Goal: Navigation & Orientation: Find specific page/section

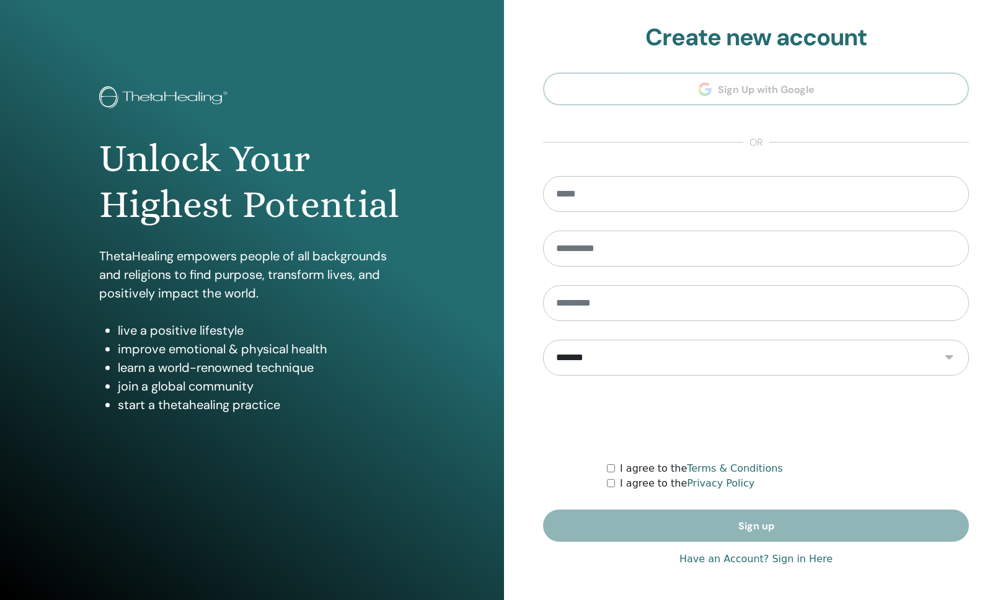
click at [741, 87] on section "**********" at bounding box center [756, 283] width 426 height 519
click at [756, 563] on link "Have an Account? Sign in Here" at bounding box center [755, 559] width 153 height 15
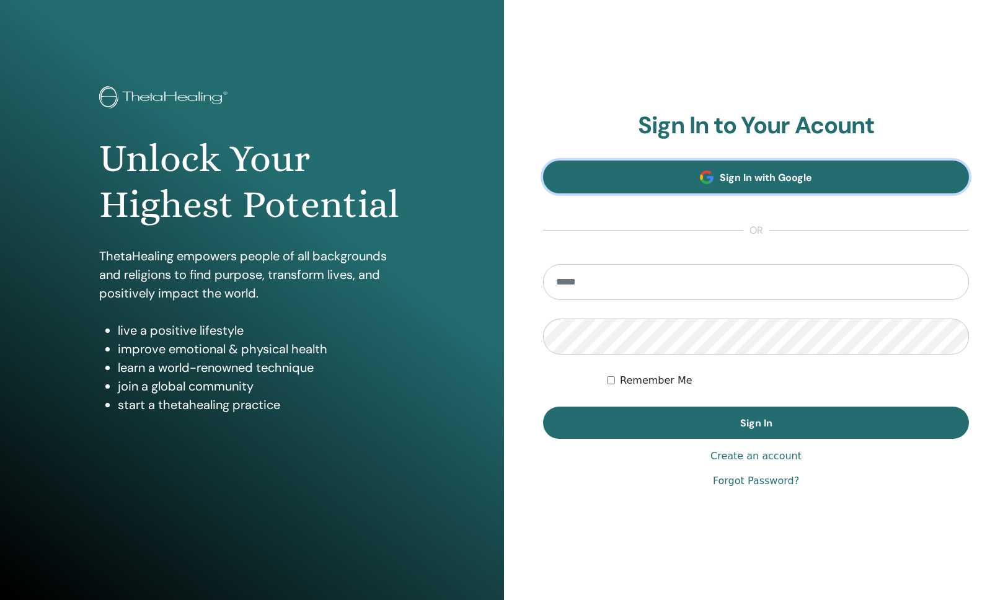
click at [779, 187] on link "Sign In with Google" at bounding box center [756, 177] width 426 height 33
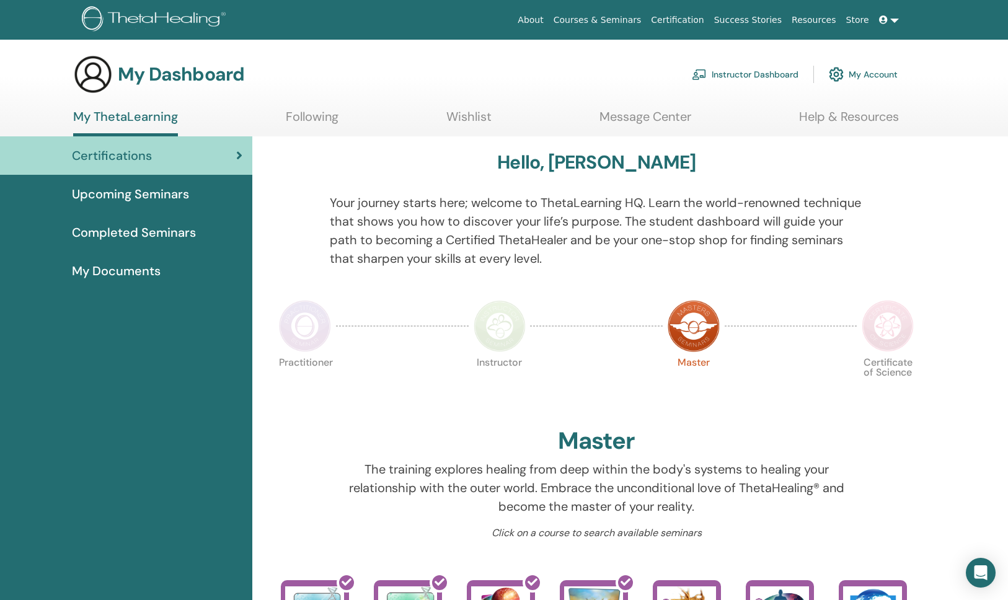
click at [761, 73] on link "Instructor Dashboard" at bounding box center [745, 74] width 107 height 27
